Goal: Information Seeking & Learning: Learn about a topic

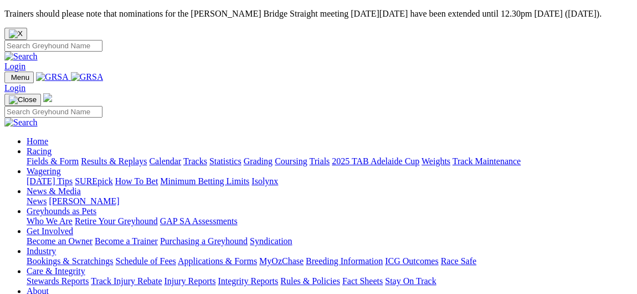
click at [41, 156] on link "Fields & Form" at bounding box center [53, 160] width 52 height 9
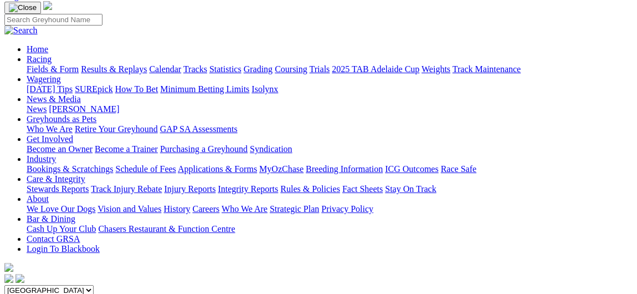
scroll to position [132, 0]
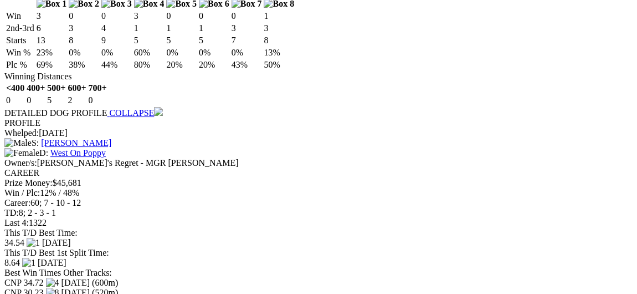
scroll to position [1376, 0]
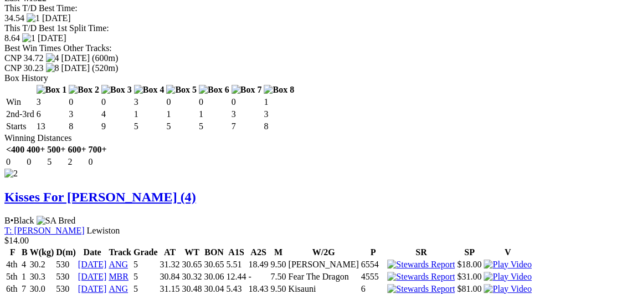
scroll to position [1552, 0]
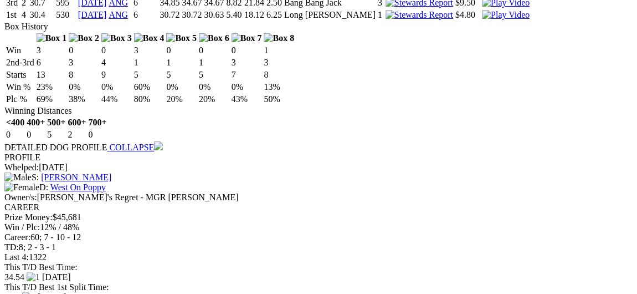
scroll to position [1307, 0]
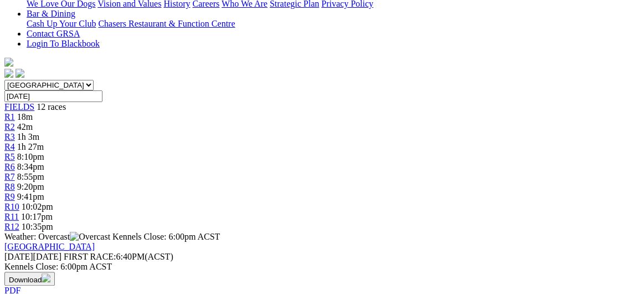
scroll to position [0, 0]
